Goal: Task Accomplishment & Management: Use online tool/utility

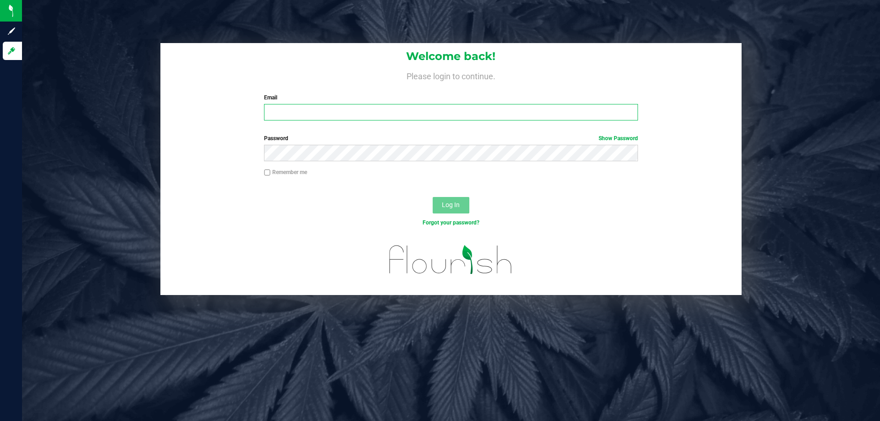
click at [490, 119] on input "Email" at bounding box center [451, 112] width 374 height 17
type input "[EMAIL_ADDRESS][DOMAIN_NAME]"
click at [420, 166] on div "Password Show Password" at bounding box center [450, 151] width 581 height 34
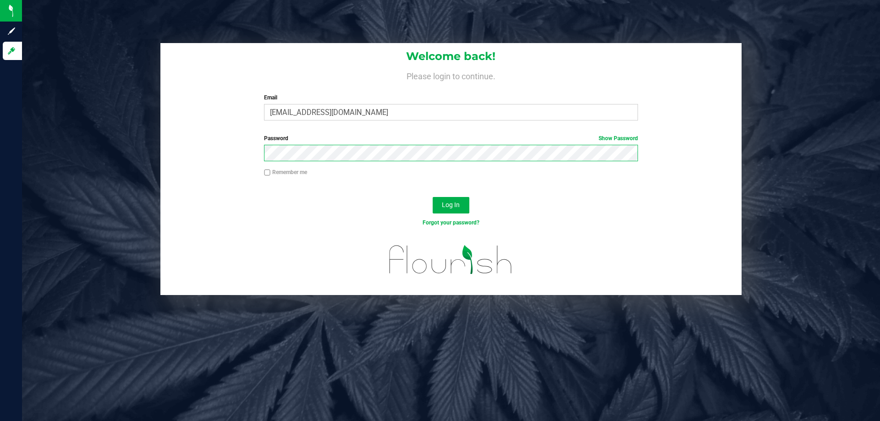
click at [433, 197] on button "Log In" at bounding box center [451, 205] width 37 height 17
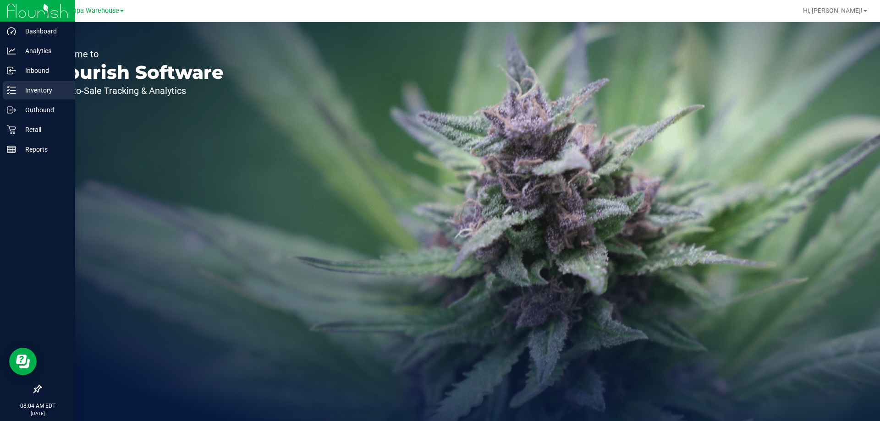
click at [5, 89] on div "Inventory" at bounding box center [39, 90] width 72 height 18
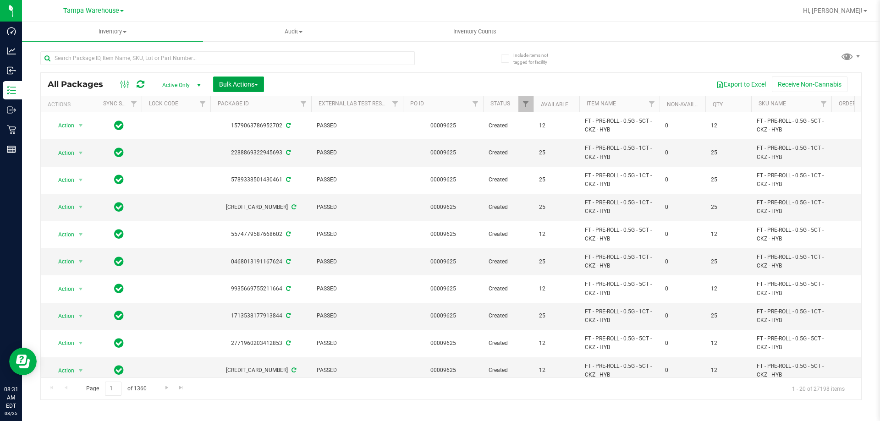
click at [229, 81] on span "Bulk Actions" at bounding box center [238, 84] width 39 height 7
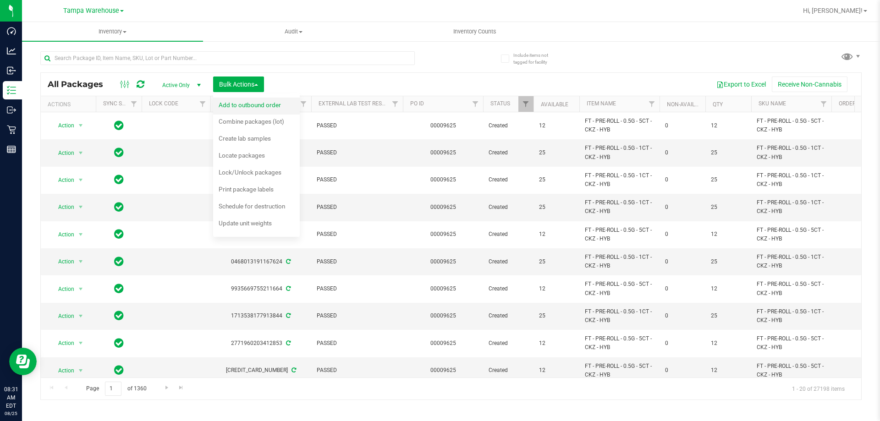
click at [248, 104] on span "Add to outbound order" at bounding box center [250, 104] width 62 height 7
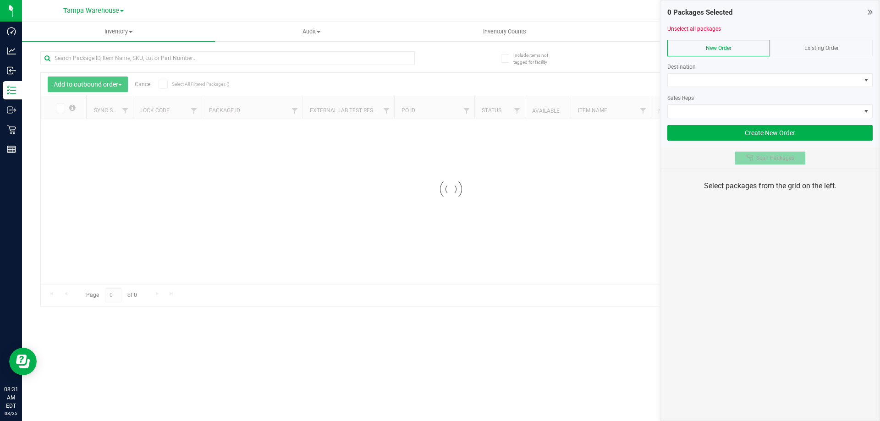
click at [764, 156] on span "Scan Packages" at bounding box center [776, 158] width 38 height 7
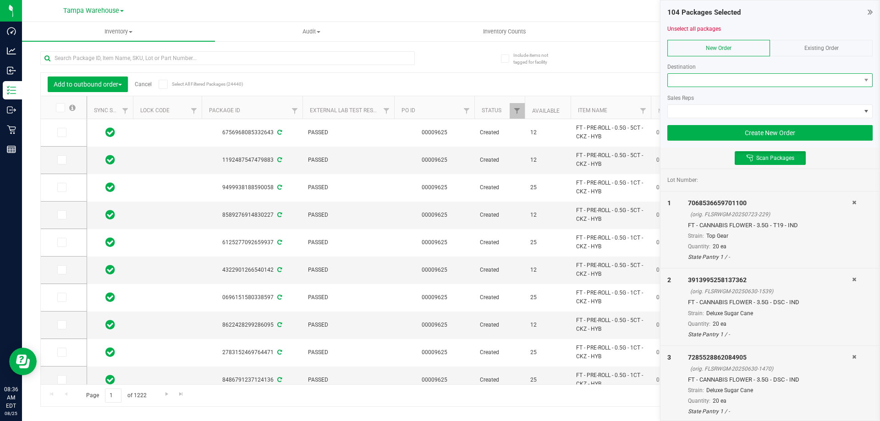
click at [705, 84] on span at bounding box center [764, 80] width 193 height 13
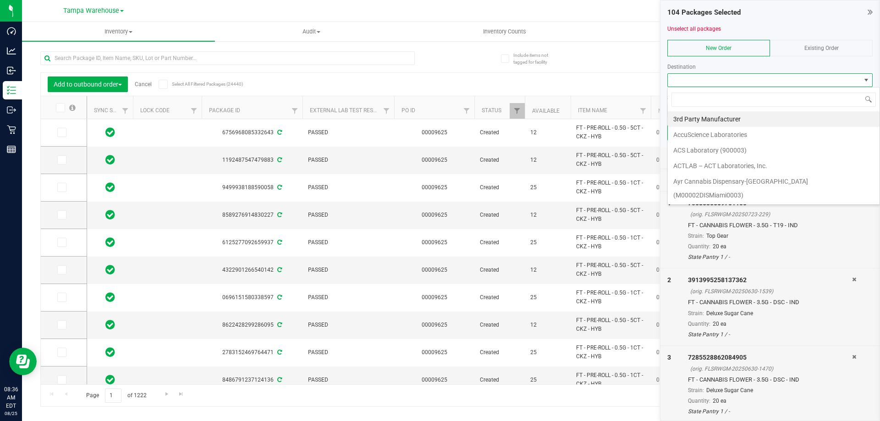
scroll to position [14, 205]
type input "jax"
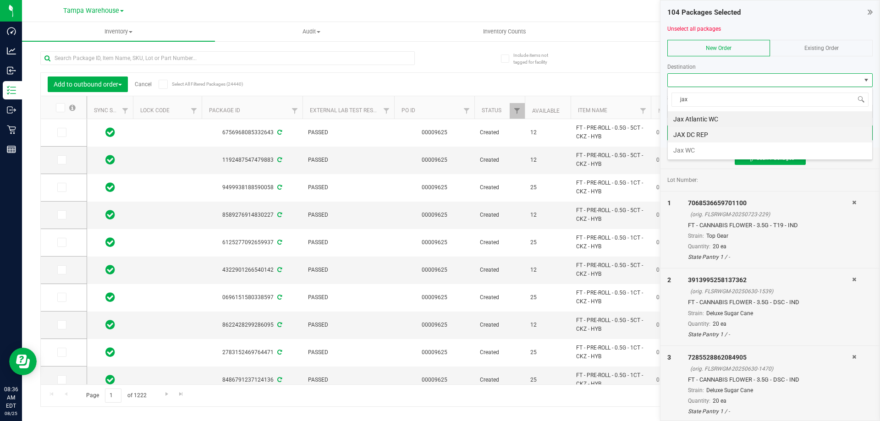
click at [689, 136] on li "JAX DC REP" at bounding box center [770, 135] width 204 height 16
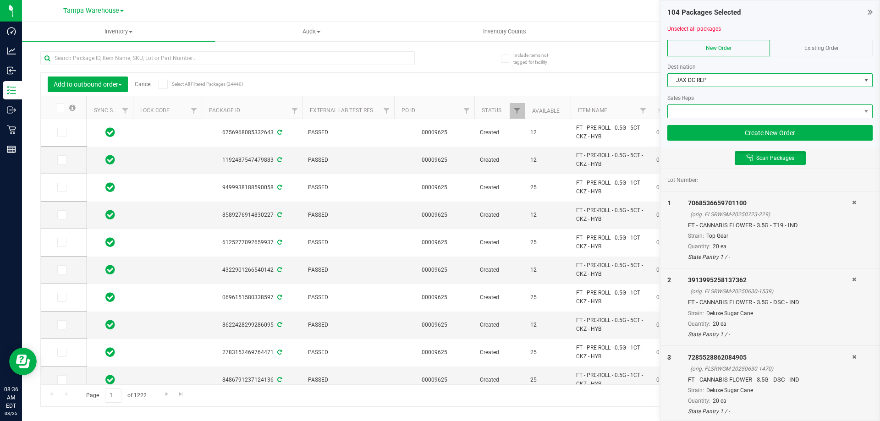
click at [695, 110] on span at bounding box center [764, 111] width 193 height 13
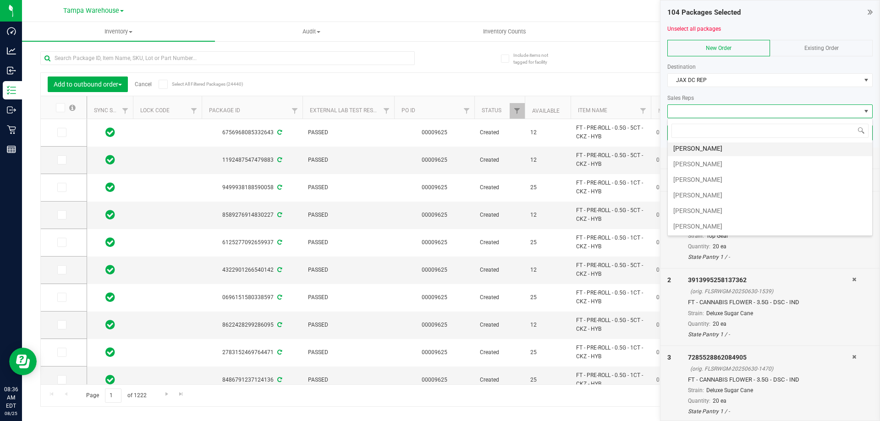
scroll to position [92, 0]
click at [716, 200] on li "[PERSON_NAME]" at bounding box center [770, 199] width 204 height 16
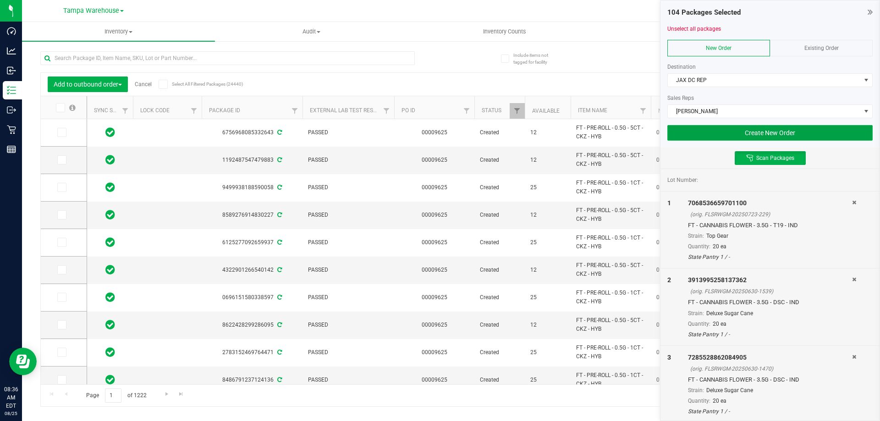
click at [752, 129] on button "Create New Order" at bounding box center [770, 133] width 205 height 16
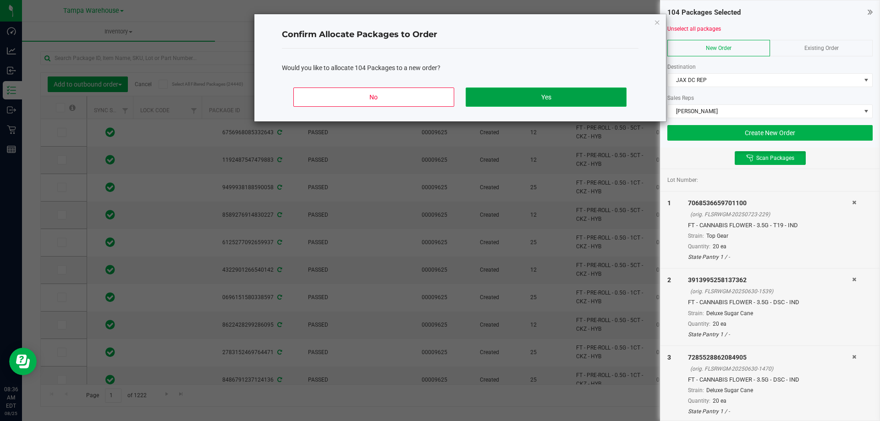
click at [583, 97] on button "Yes" at bounding box center [546, 97] width 160 height 19
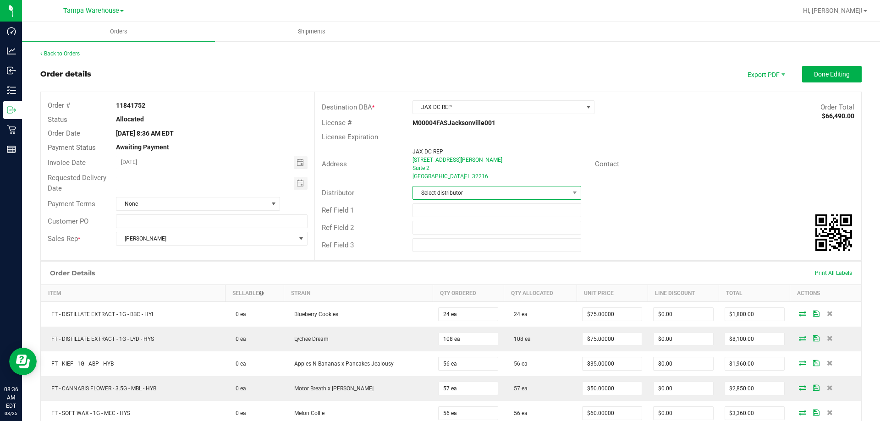
click at [529, 195] on span "Select distributor" at bounding box center [491, 193] width 156 height 13
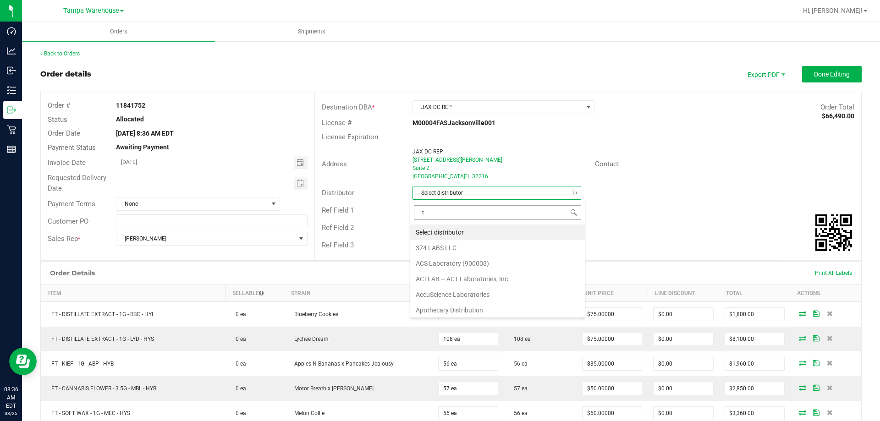
type input "ta"
click at [469, 260] on li "Tampa DC Testing" at bounding box center [493, 264] width 166 height 16
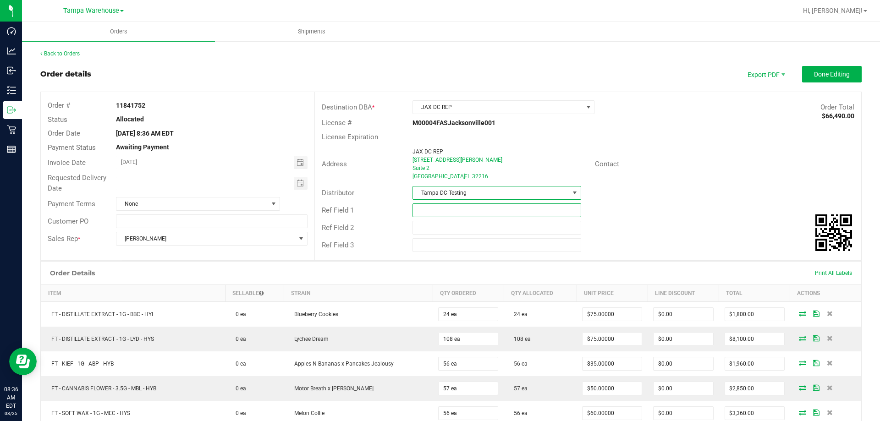
click at [447, 207] on input "text" at bounding box center [497, 211] width 168 height 14
type input "JAX DC PG1"
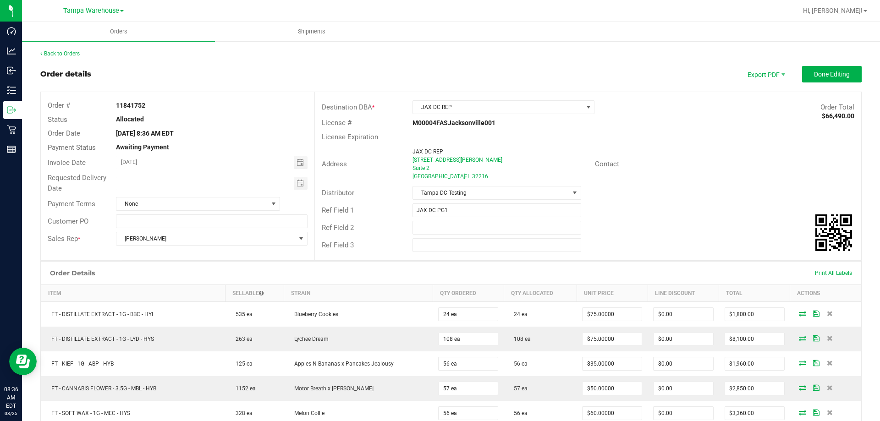
click at [440, 221] on div "Ref Field 2" at bounding box center [588, 227] width 547 height 17
click at [440, 226] on input "text" at bounding box center [497, 228] width 168 height 14
click at [303, 188] on span "Toggle calendar" at bounding box center [300, 183] width 13 height 13
type input "CANNABIS"
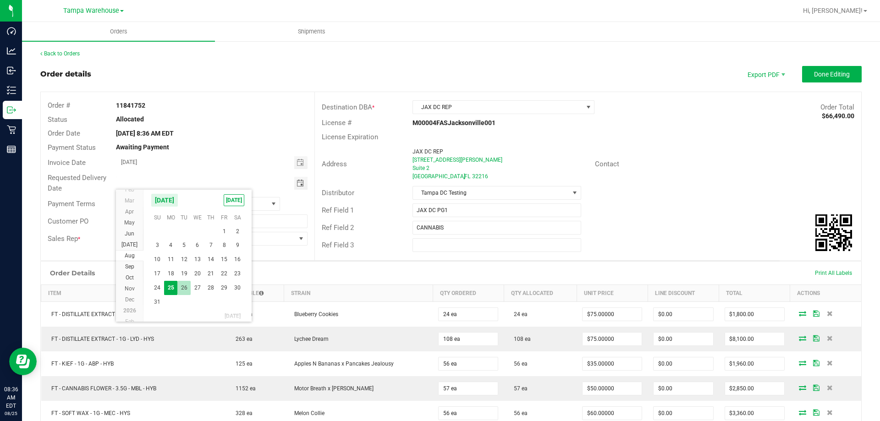
click at [184, 289] on span "26" at bounding box center [183, 288] width 13 height 14
type input "[DATE]"
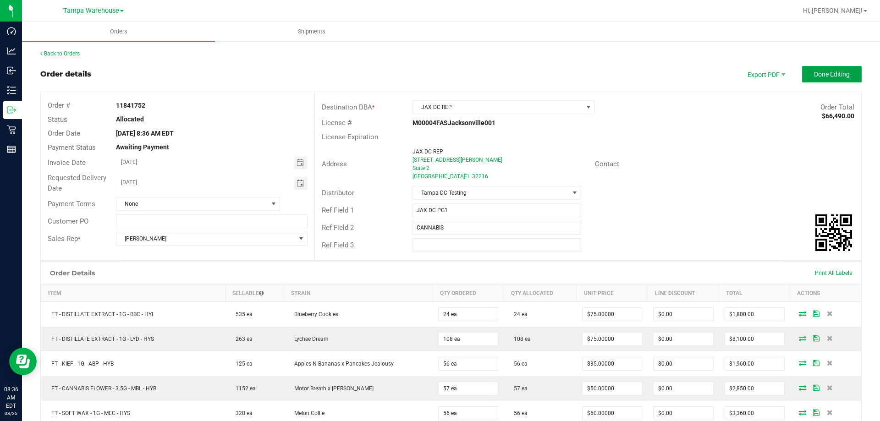
click at [806, 66] on button "Done Editing" at bounding box center [832, 74] width 60 height 17
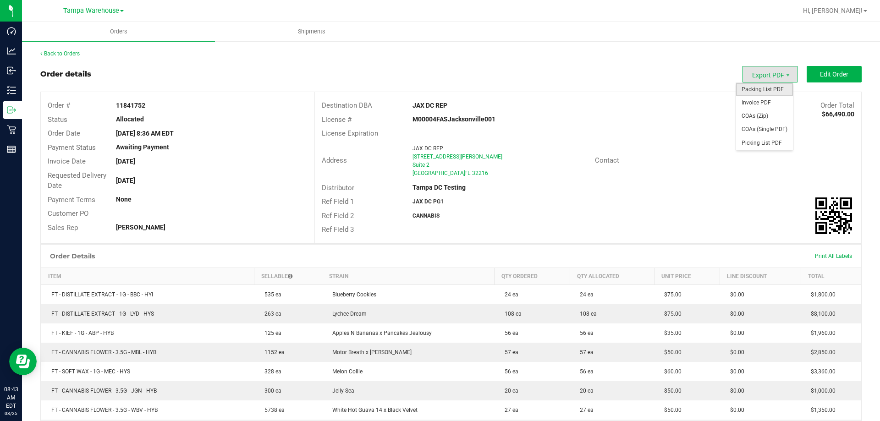
click at [774, 93] on span "Packing List PDF" at bounding box center [764, 89] width 57 height 13
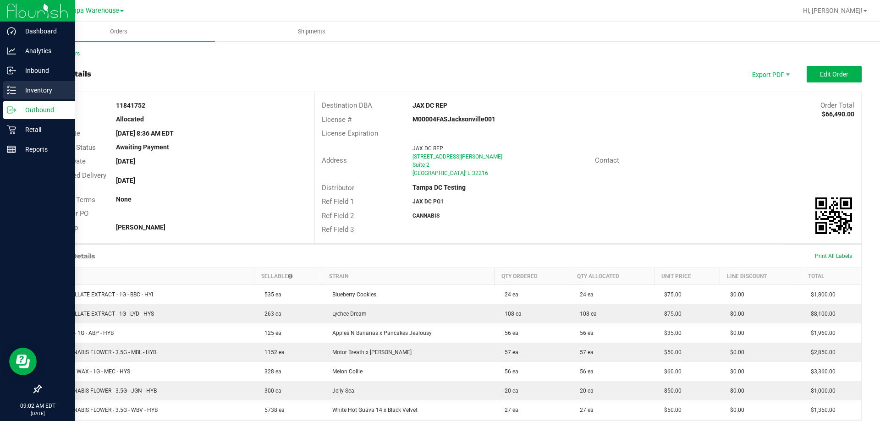
click at [13, 89] on icon at bounding box center [11, 90] width 9 height 9
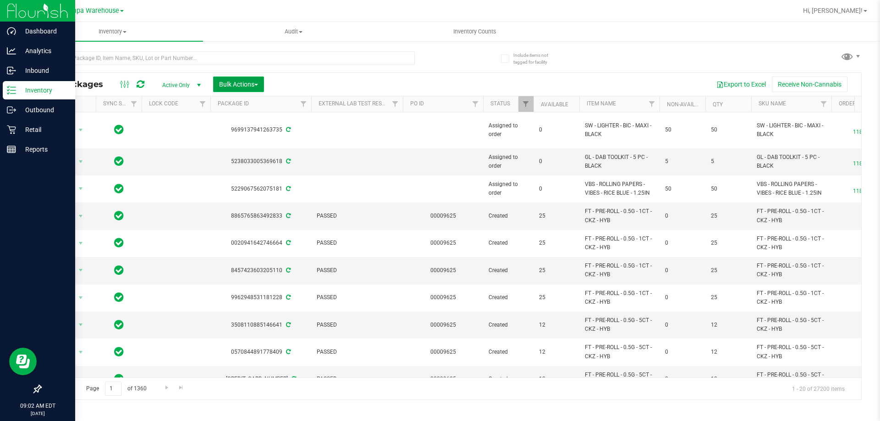
click at [233, 83] on span "Bulk Actions" at bounding box center [238, 84] width 39 height 7
click at [241, 104] on span "Add to outbound order" at bounding box center [250, 104] width 62 height 7
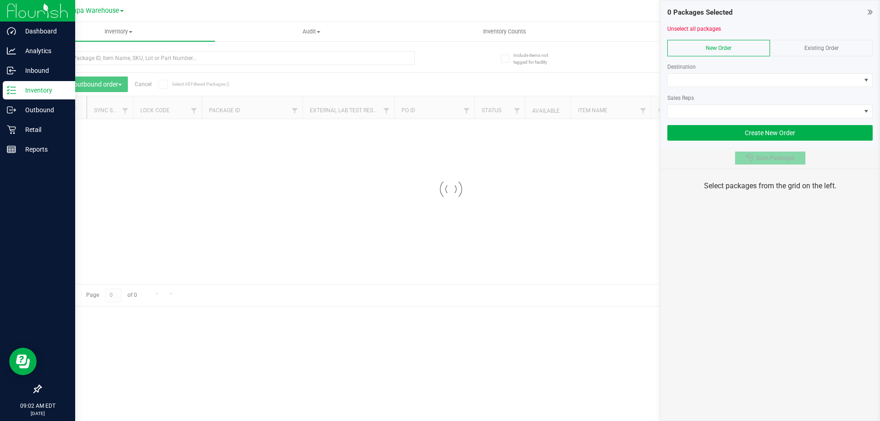
click at [756, 160] on div at bounding box center [751, 158] width 10 height 7
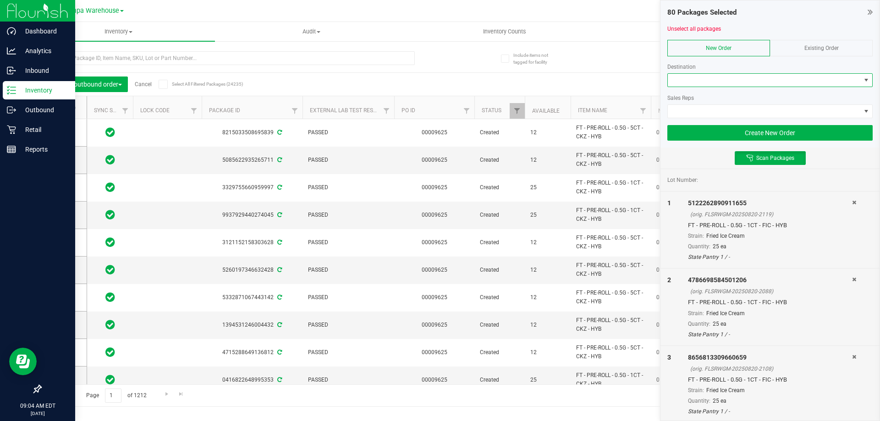
click at [683, 82] on span at bounding box center [764, 80] width 193 height 13
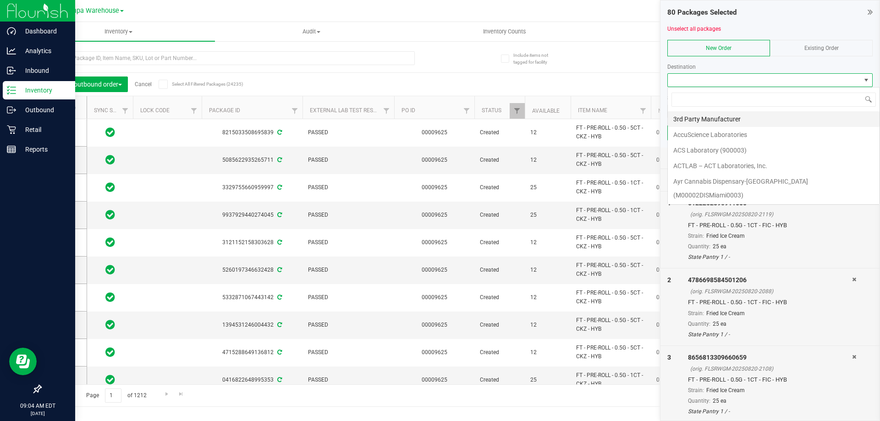
scroll to position [14, 205]
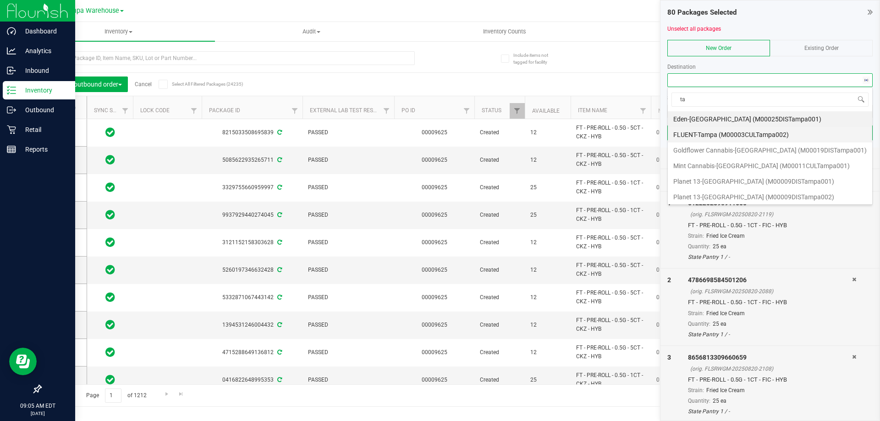
type input "t"
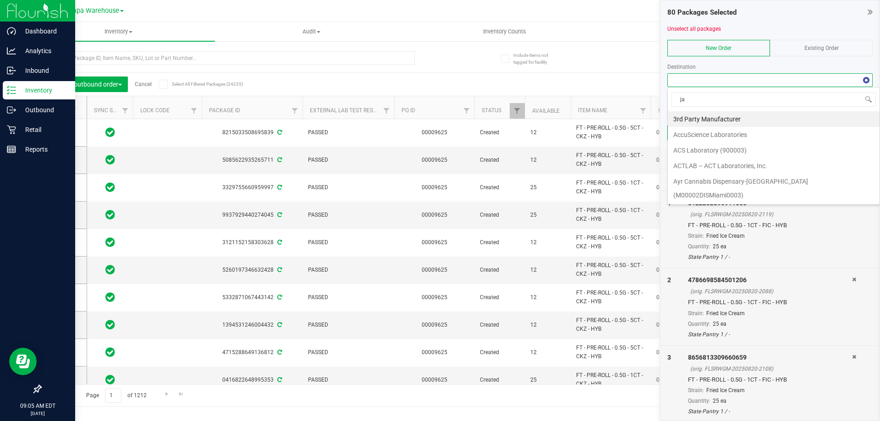
type input "jax"
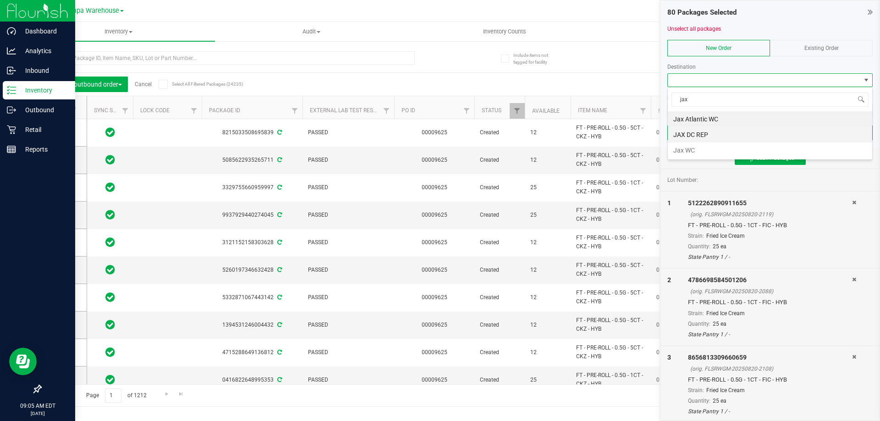
click at [696, 139] on li "JAX DC REP" at bounding box center [770, 135] width 204 height 16
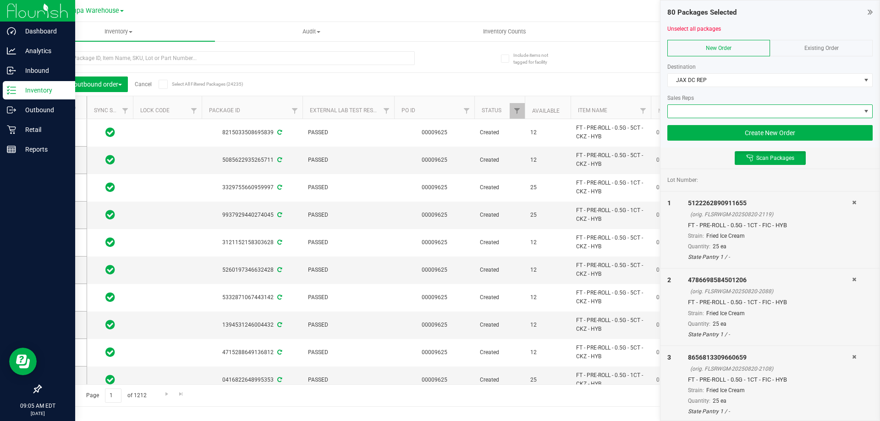
click at [702, 116] on span at bounding box center [764, 111] width 193 height 13
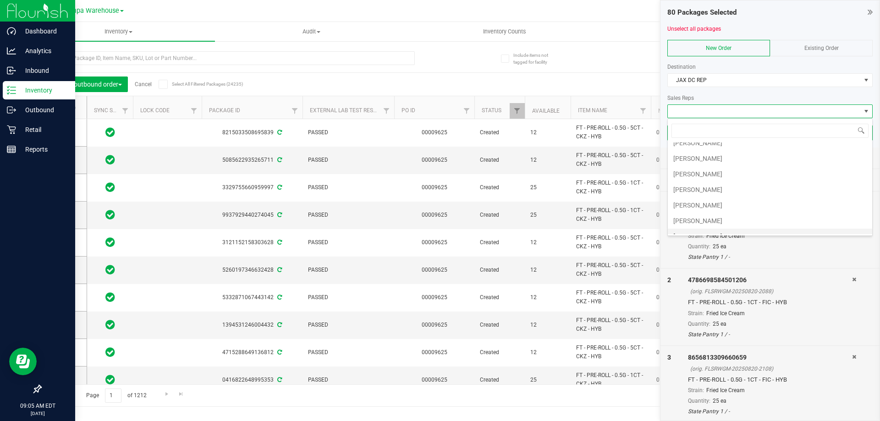
scroll to position [92, 0]
click at [699, 203] on li "[PERSON_NAME]" at bounding box center [770, 199] width 204 height 16
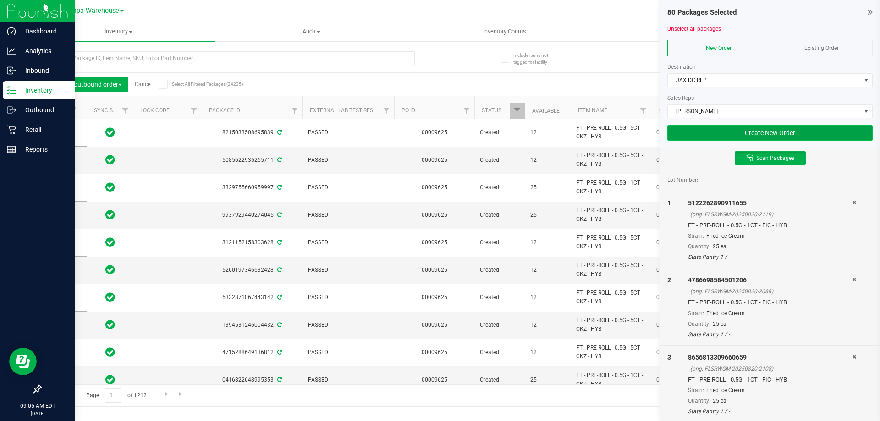
click at [755, 138] on button "Create New Order" at bounding box center [770, 133] width 205 height 16
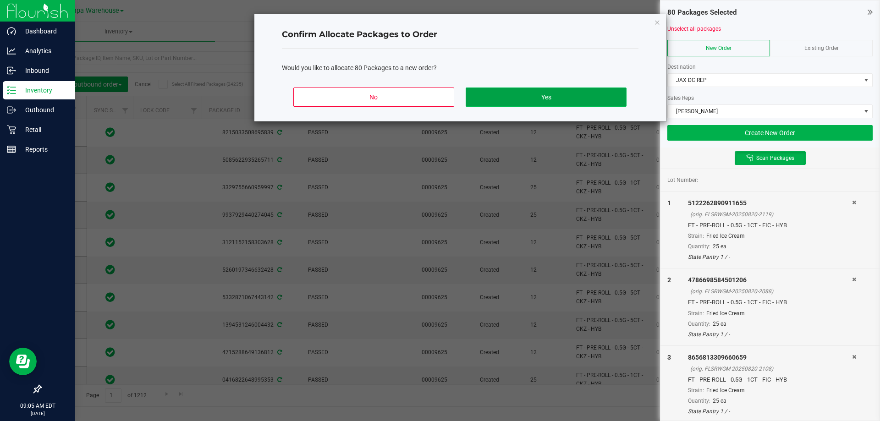
click at [579, 105] on button "Yes" at bounding box center [546, 97] width 160 height 19
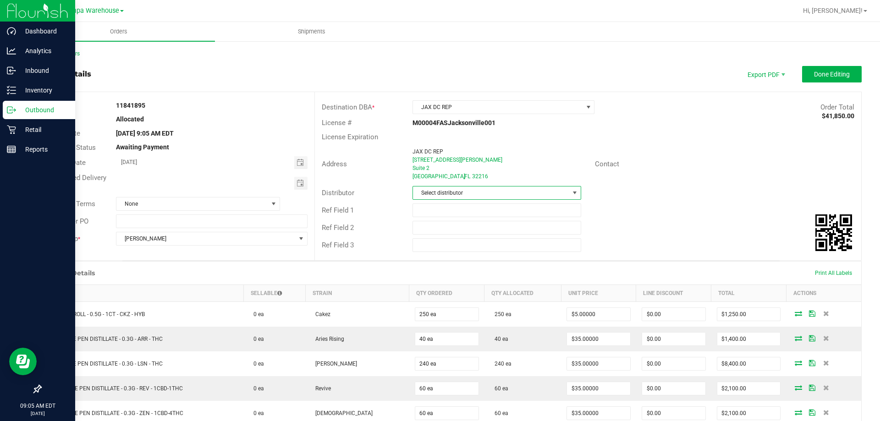
click at [476, 188] on span "Select distributor" at bounding box center [491, 193] width 156 height 13
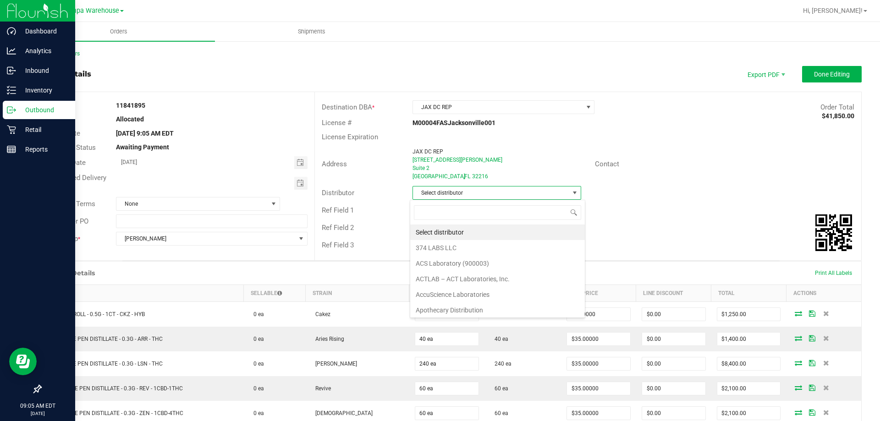
scroll to position [14, 167]
type input "[GEOGRAPHIC_DATA]"
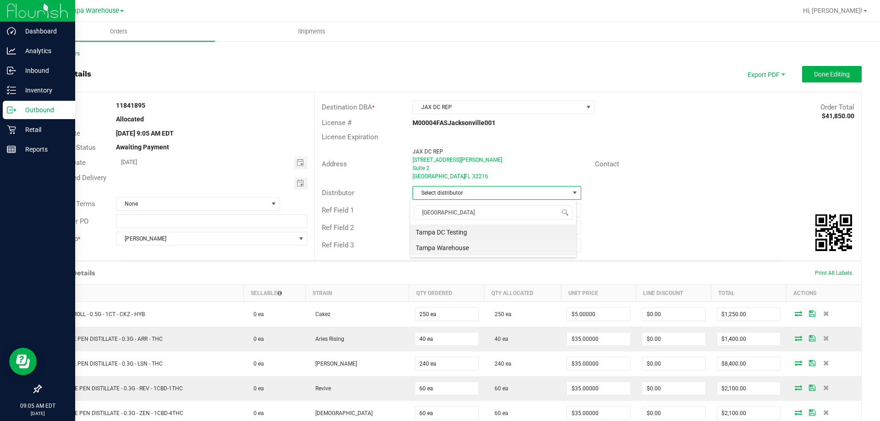
click at [450, 253] on li "Tampa Warehouse" at bounding box center [493, 248] width 166 height 16
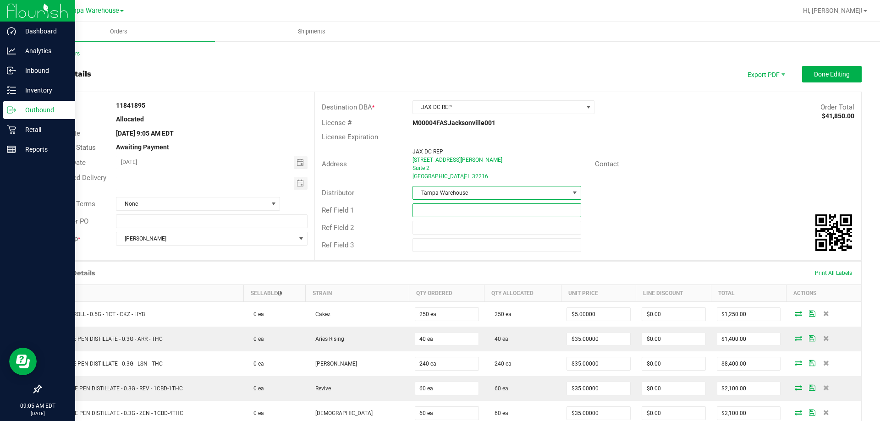
click at [430, 215] on input "text" at bounding box center [497, 211] width 168 height 14
type input "JAX DC PG4"
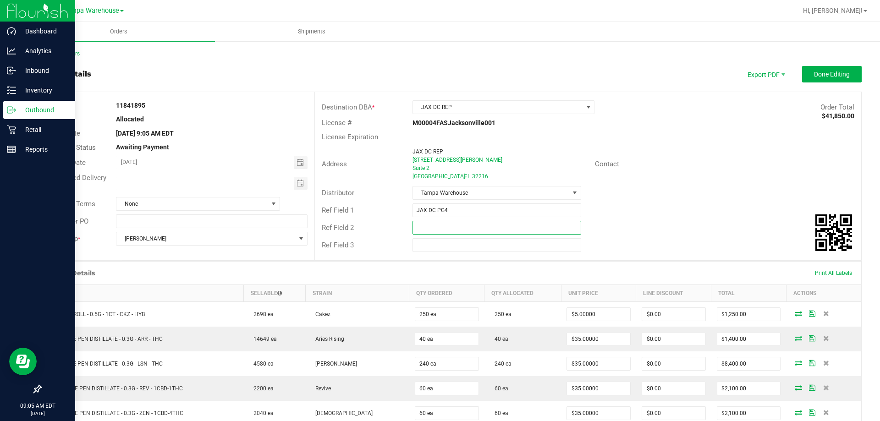
click at [455, 226] on input "text" at bounding box center [497, 228] width 168 height 14
click at [298, 186] on span "Toggle calendar" at bounding box center [300, 183] width 7 height 7
type input "CANNABIS"
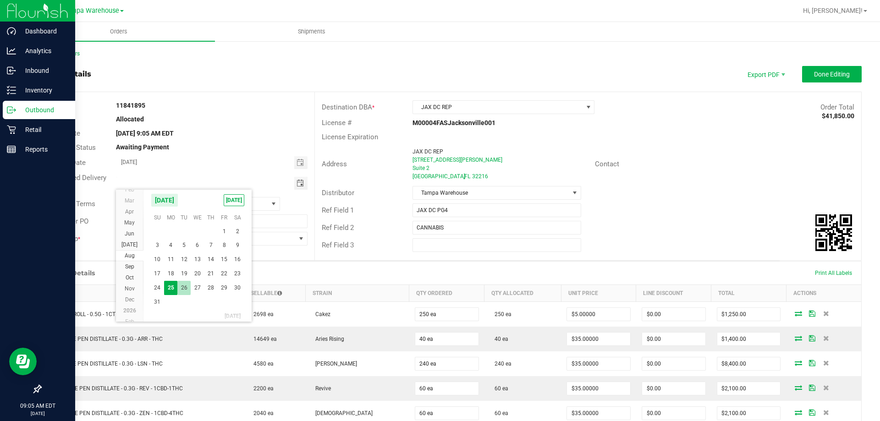
click at [180, 290] on span "26" at bounding box center [183, 288] width 13 height 14
type input "[DATE]"
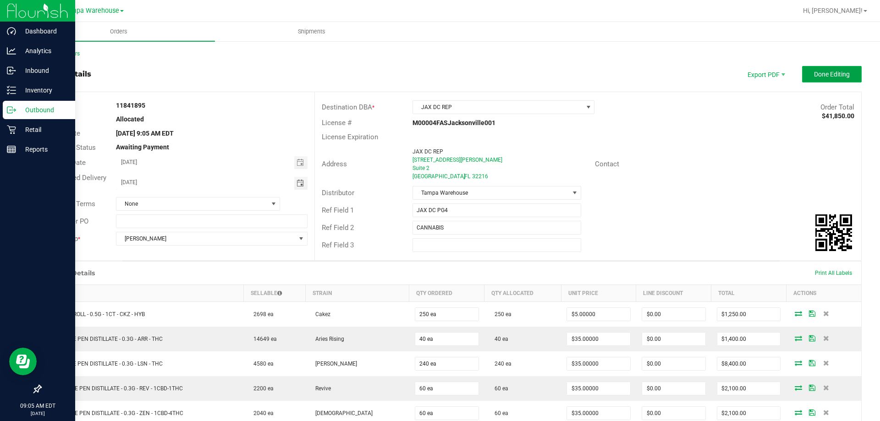
click at [850, 69] on button "Done Editing" at bounding box center [832, 74] width 60 height 17
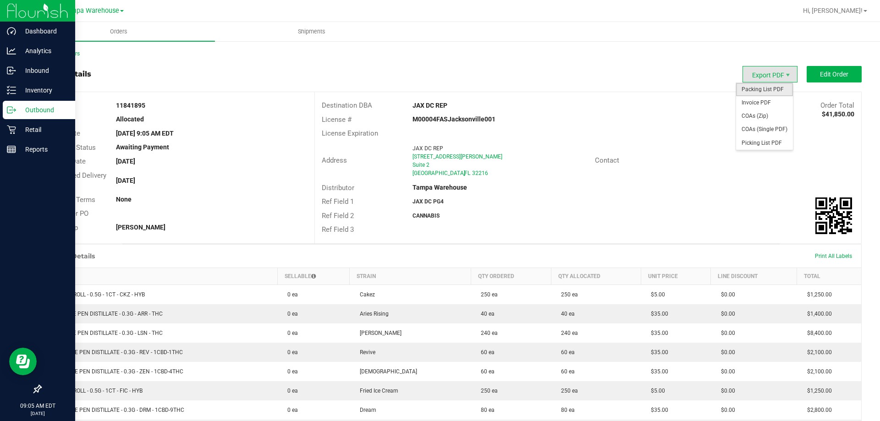
click at [768, 91] on span "Packing List PDF" at bounding box center [764, 89] width 57 height 13
